Goal: Transaction & Acquisition: Purchase product/service

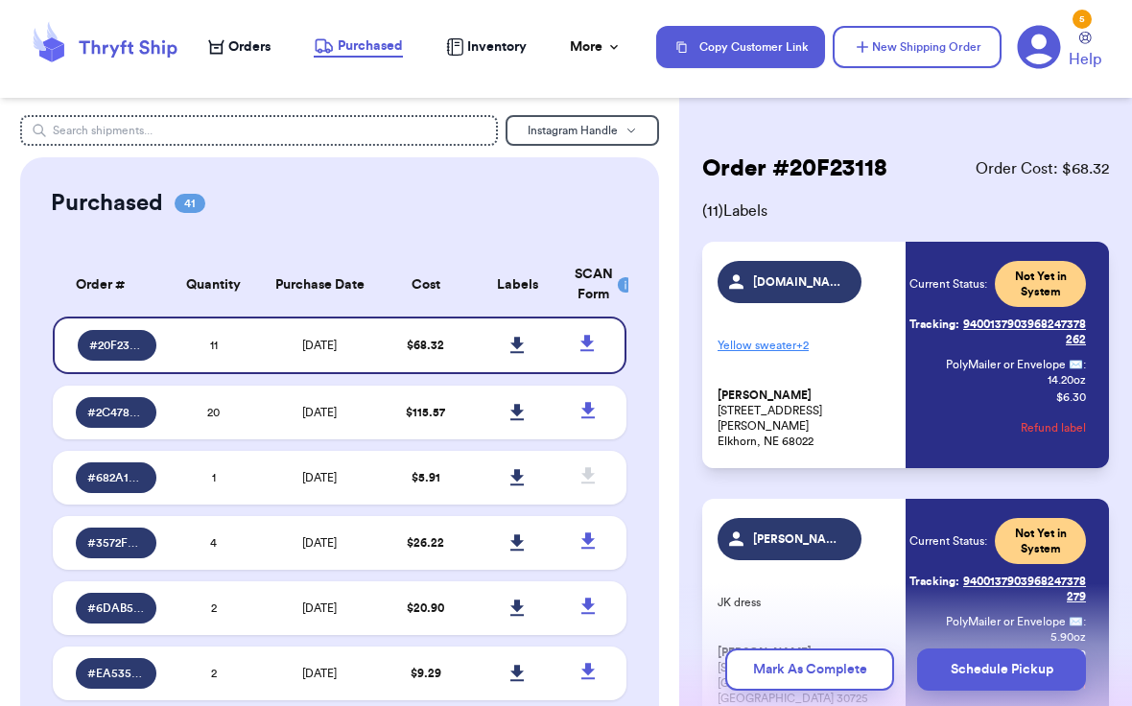
click at [131, 43] on icon at bounding box center [104, 47] width 153 height 52
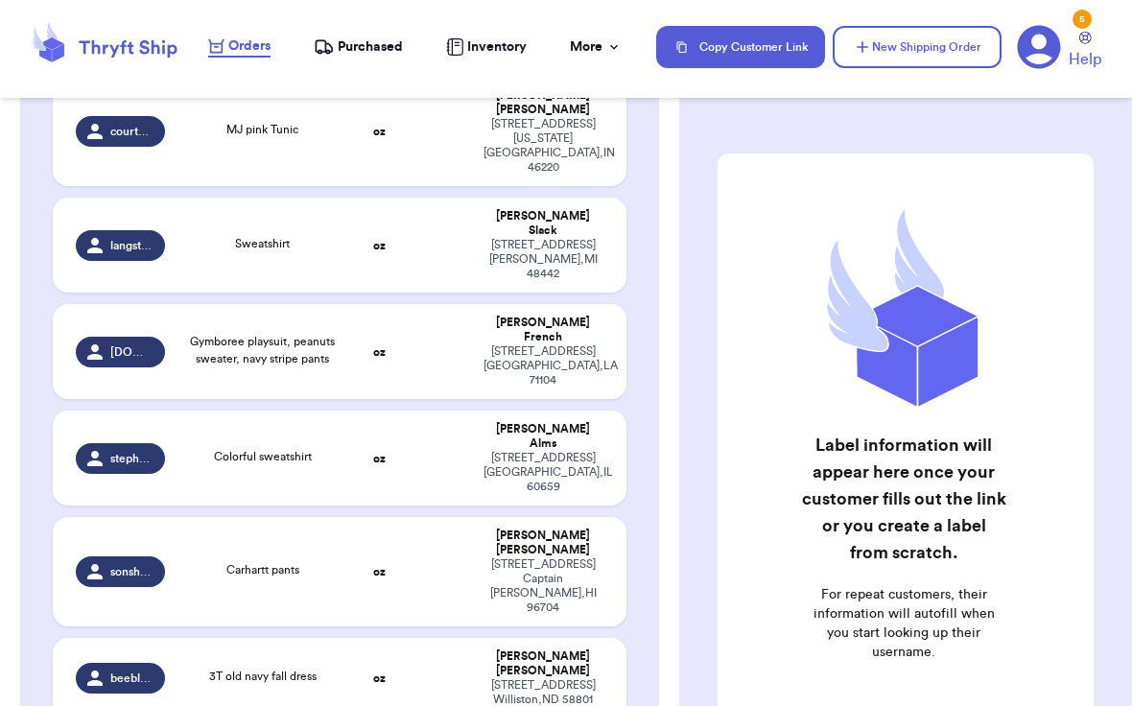
scroll to position [1653, 0]
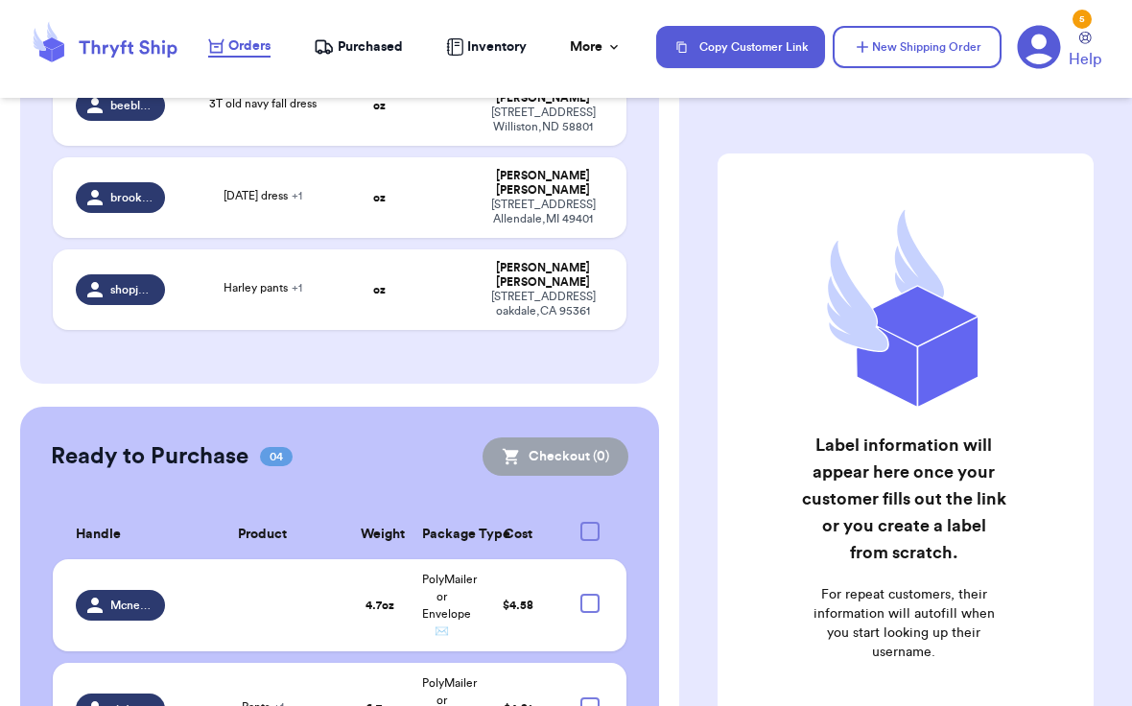
click at [593, 522] on div at bounding box center [589, 531] width 19 height 19
click at [590, 521] on input "checkbox" at bounding box center [589, 521] width 1 height 1
checkbox input "true"
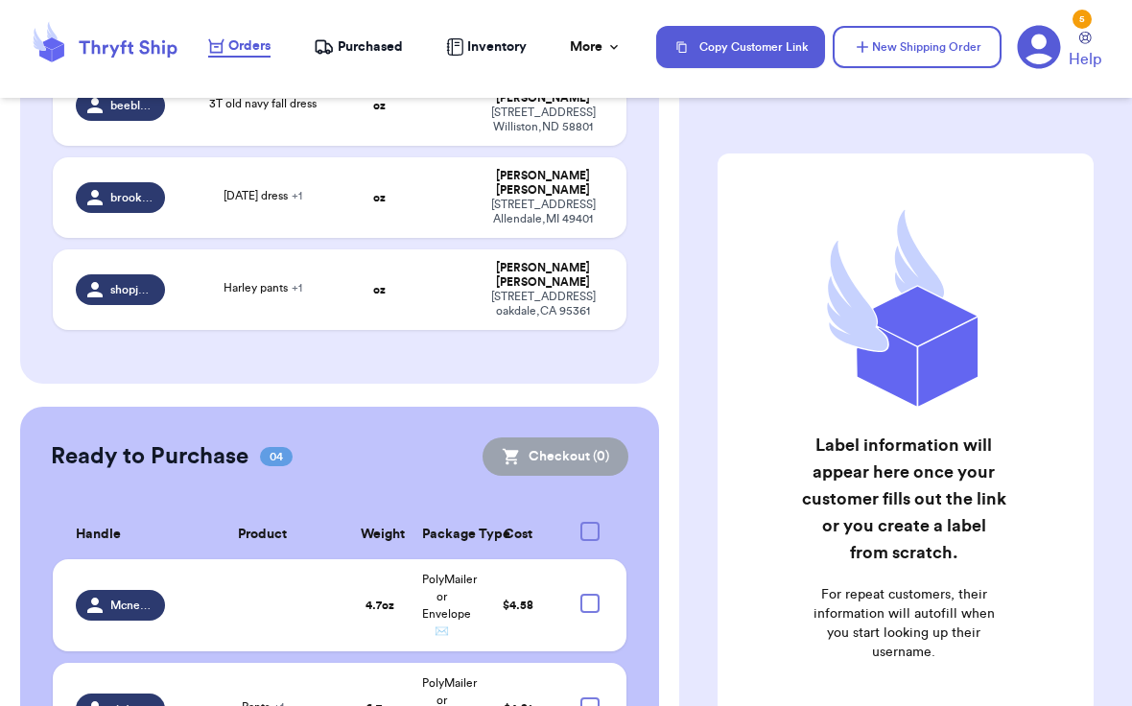
checkbox input "true"
click at [580, 437] on button "Checkout ( 4 )" at bounding box center [555, 456] width 145 height 38
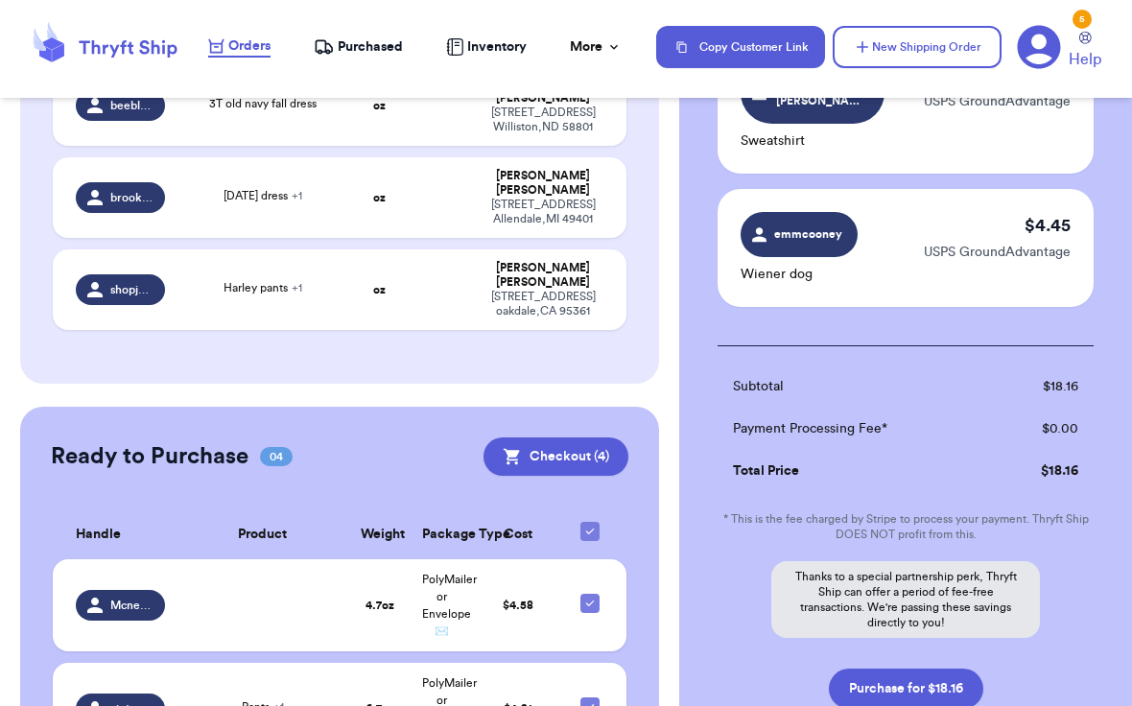
scroll to position [568, 0]
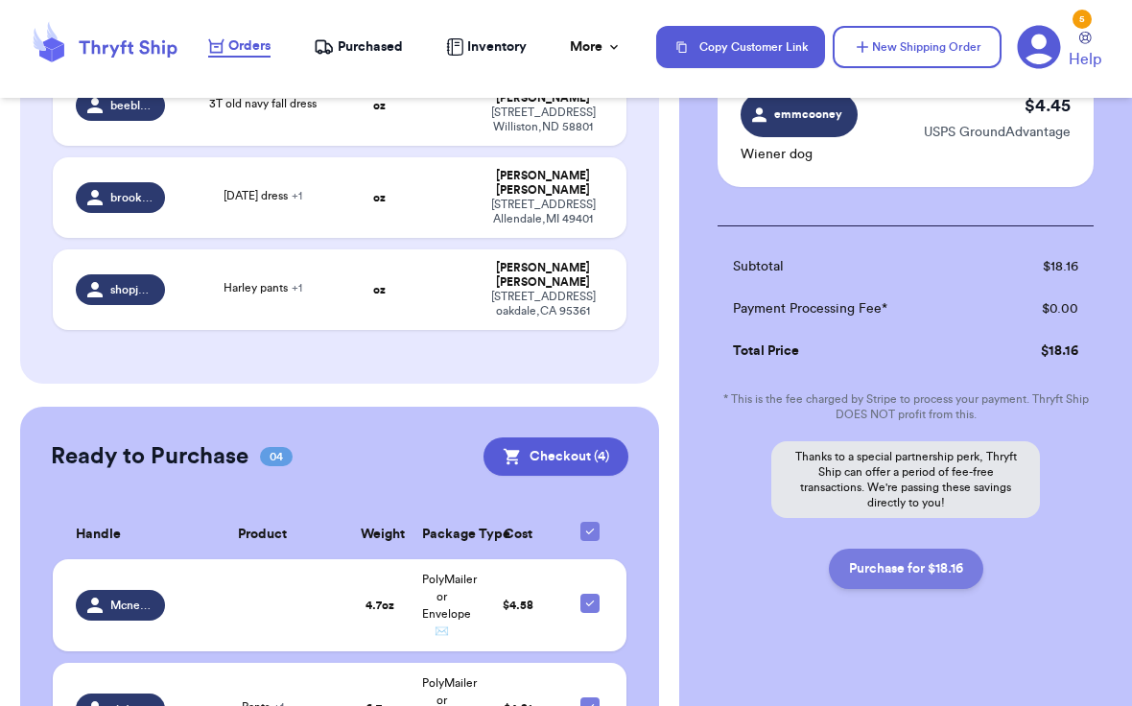
click at [896, 562] on button "Purchase for $18.16" at bounding box center [906, 569] width 154 height 40
checkbox input "false"
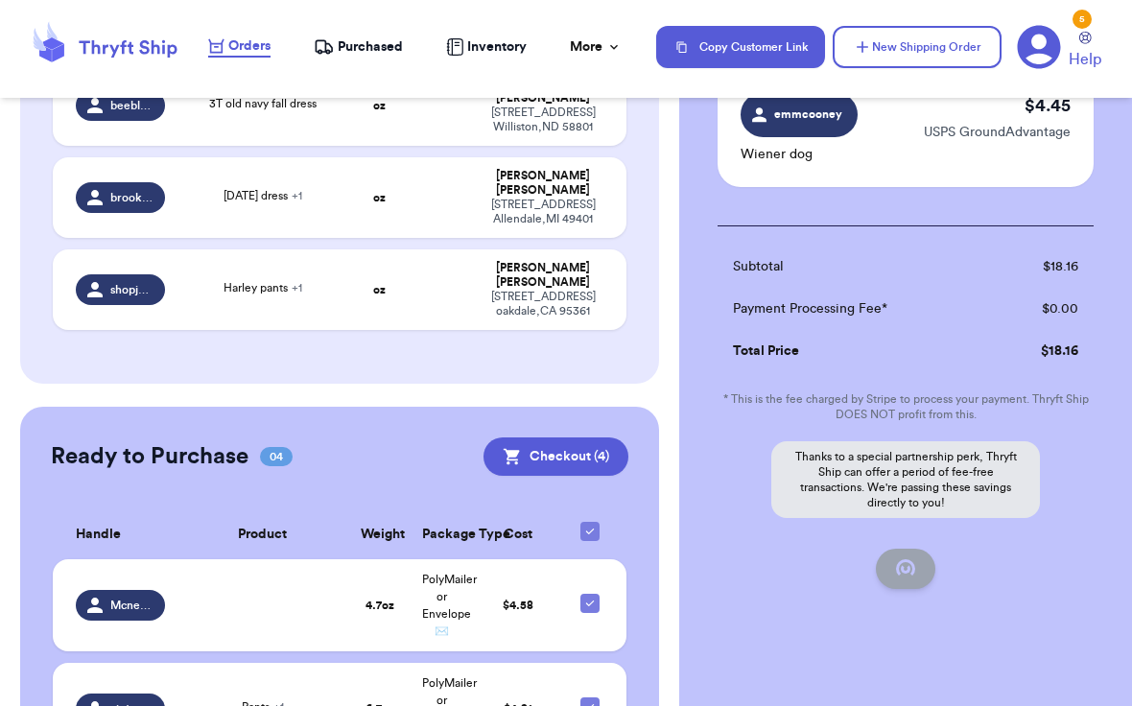
checkbox input "false"
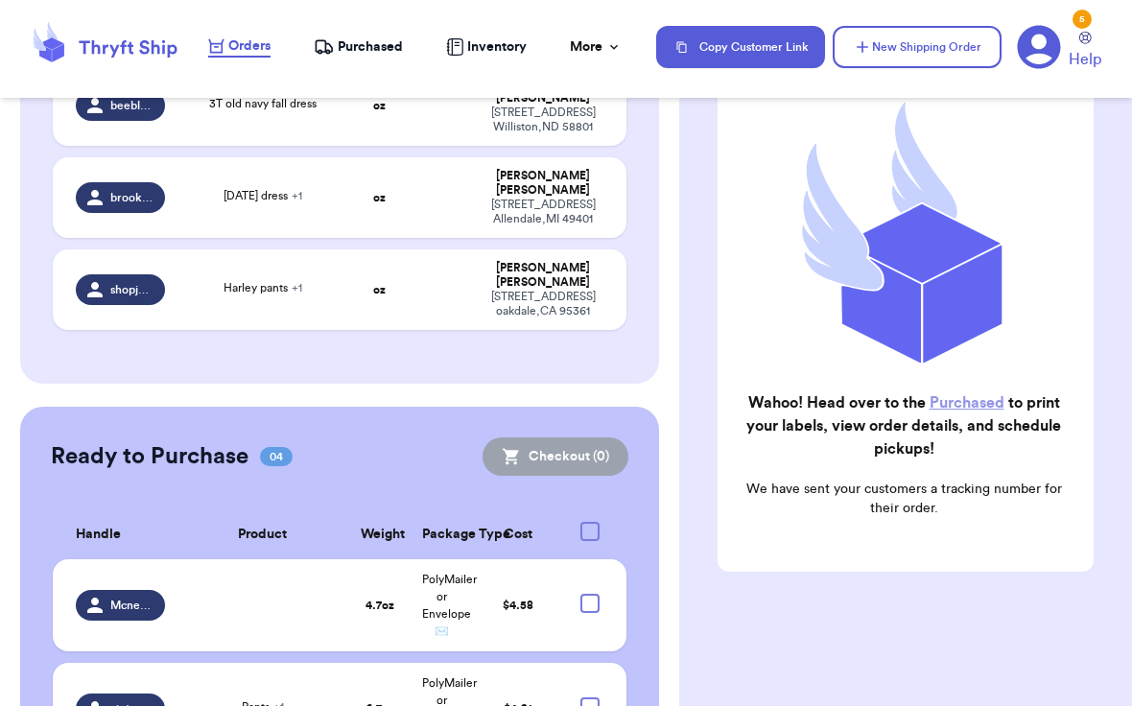
scroll to position [193, 0]
checkbox input "true"
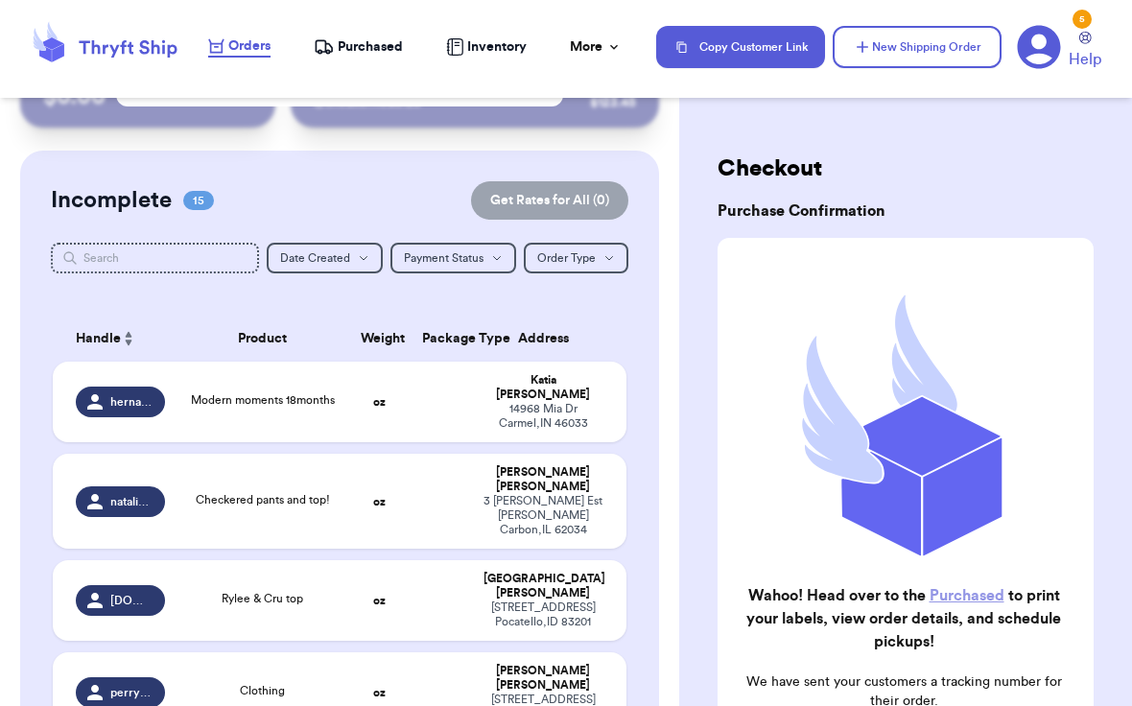
scroll to position [0, 0]
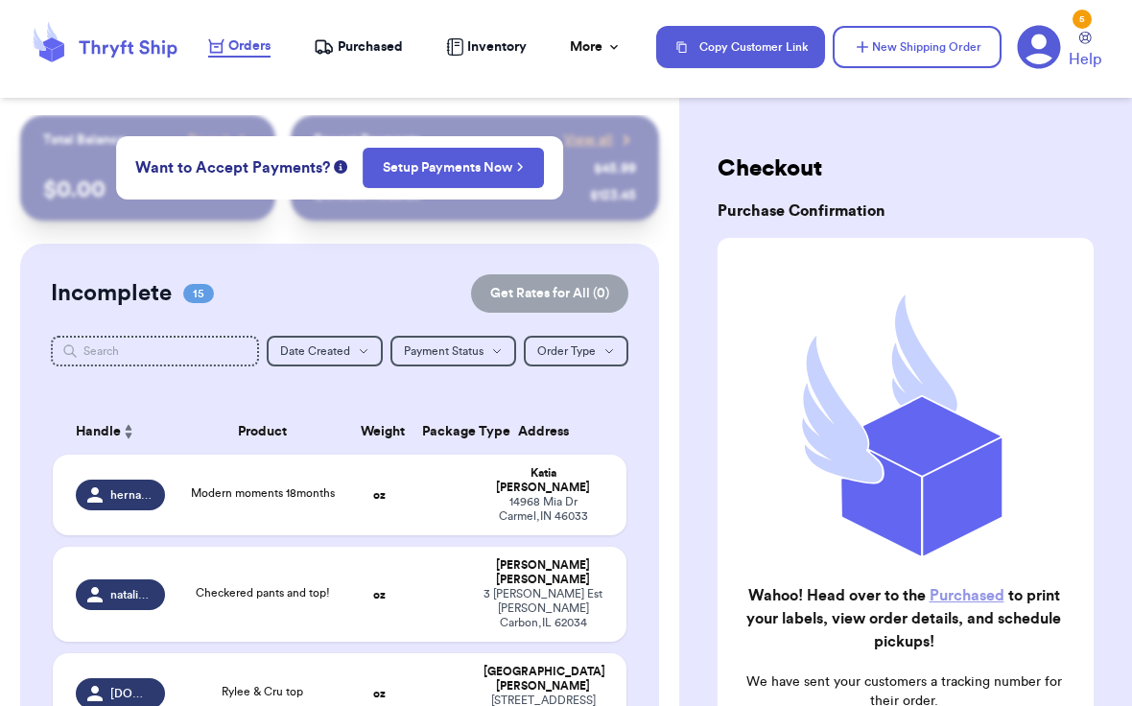
click at [364, 41] on span "Purchased" at bounding box center [370, 46] width 65 height 19
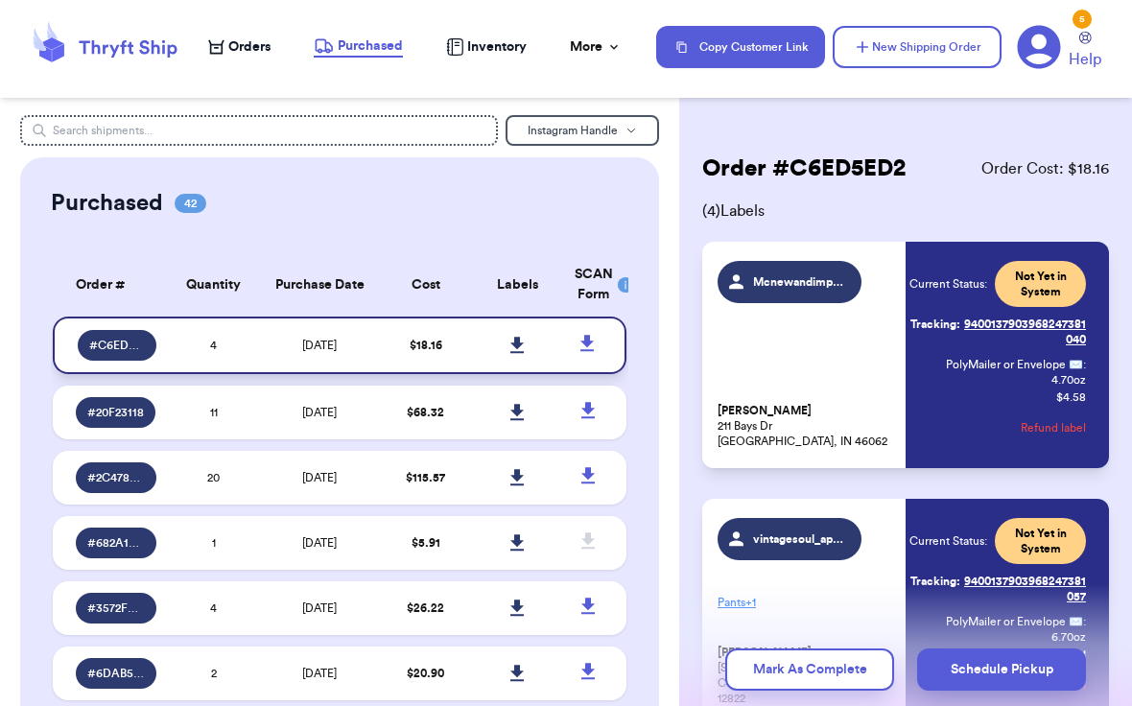
click at [519, 341] on icon at bounding box center [516, 345] width 13 height 16
